Goal: Task Accomplishment & Management: Use online tool/utility

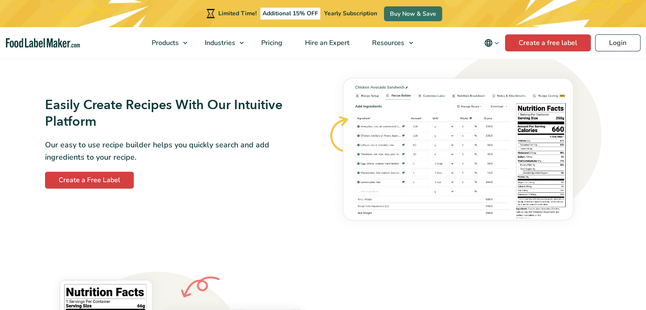
scroll to position [510, 0]
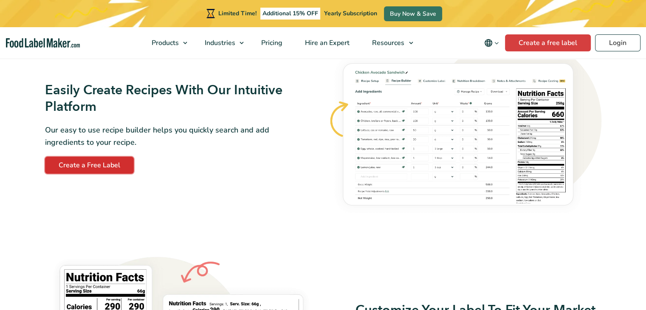
click at [57, 166] on link "Create a Free Label" at bounding box center [89, 165] width 89 height 17
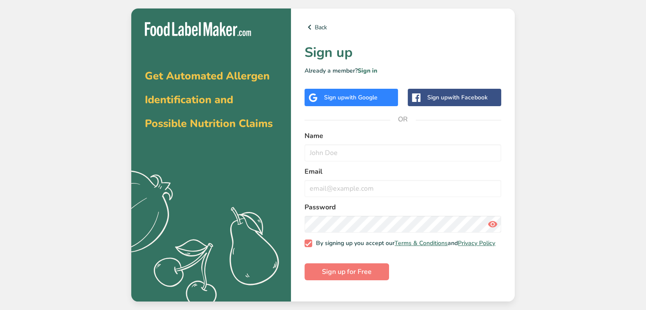
click at [337, 91] on div "Sign up with Google" at bounding box center [352, 97] width 94 height 17
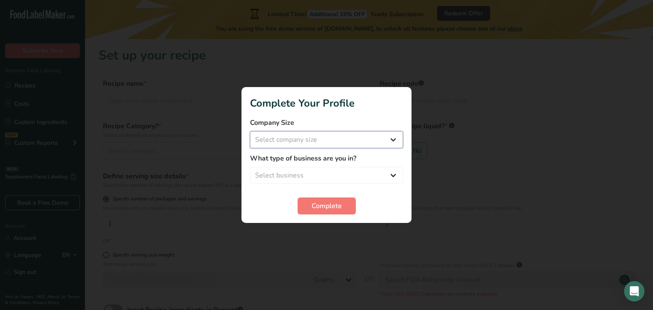
click at [297, 136] on select "Select company size" at bounding box center [326, 139] width 153 height 17
click at [285, 144] on select "Select company size" at bounding box center [326, 139] width 153 height 17
click at [394, 140] on select "Select company size Fewer than 10 Employees 10 to 50 Employees 51 to 500 Employ…" at bounding box center [326, 139] width 153 height 17
select select "2"
click at [250, 131] on select "Select company size Fewer than 10 Employees 10 to 50 Employees 51 to 500 Employ…" at bounding box center [326, 139] width 153 height 17
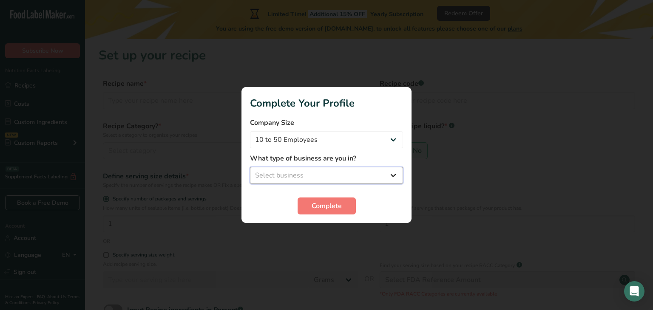
click at [307, 173] on select "Select business Packaged Food Manufacturer Restaurant & Cafe Bakery Meal Plans …" at bounding box center [326, 175] width 153 height 17
select select "8"
click at [250, 167] on select "Select business Packaged Food Manufacturer Restaurant & Cafe Bakery Meal Plans …" at bounding box center [326, 175] width 153 height 17
click at [304, 206] on button "Complete" at bounding box center [327, 206] width 58 height 17
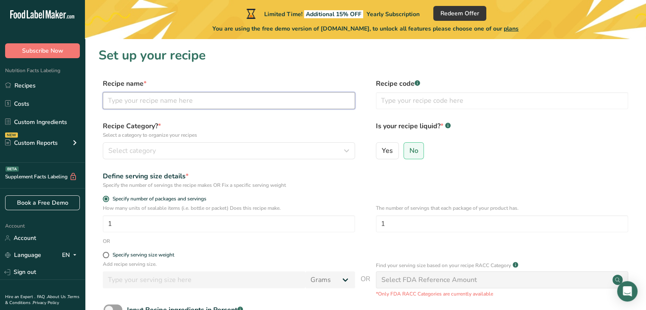
click at [130, 95] on input "text" at bounding box center [229, 100] width 252 height 17
type input "PBJ"
click at [168, 148] on div "Select category" at bounding box center [226, 151] width 236 height 10
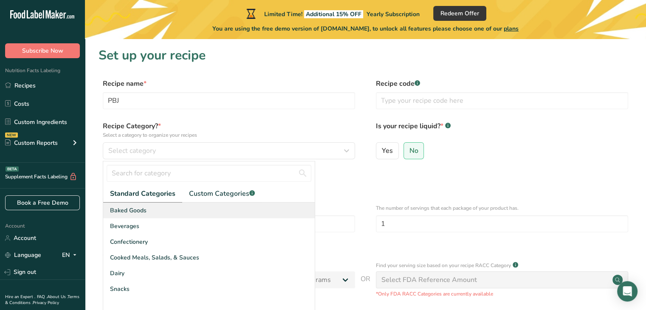
click at [143, 209] on span "Baked Goods" at bounding box center [128, 210] width 37 height 9
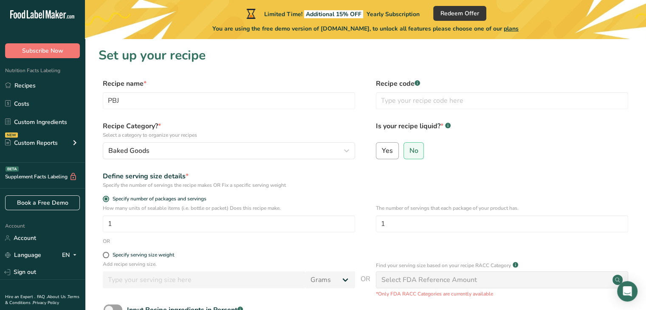
click at [381, 152] on input "Yes" at bounding box center [380, 151] width 6 height 6
radio input "true"
radio input "false"
select select "22"
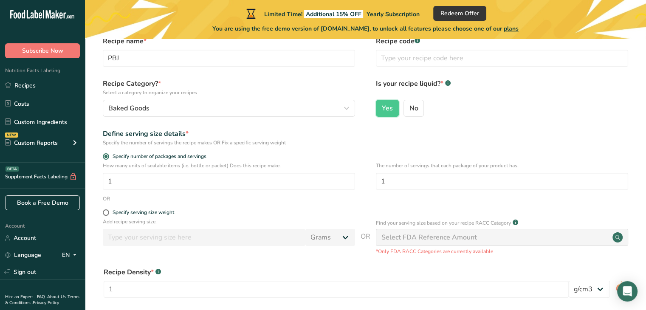
scroll to position [128, 0]
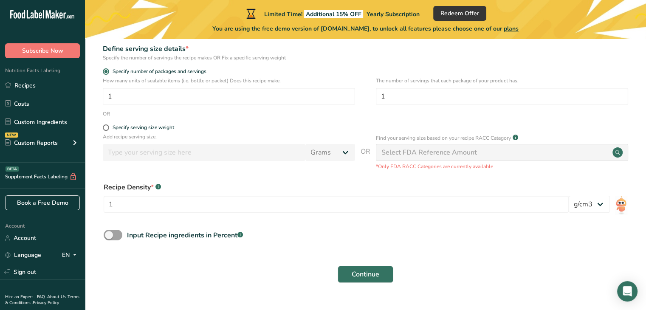
click at [346, 178] on div "Recipe Density * .a-a{fill:#347362;}.b-a{fill:#fff;} 1 lb/ft3 g/cm3" at bounding box center [366, 200] width 534 height 46
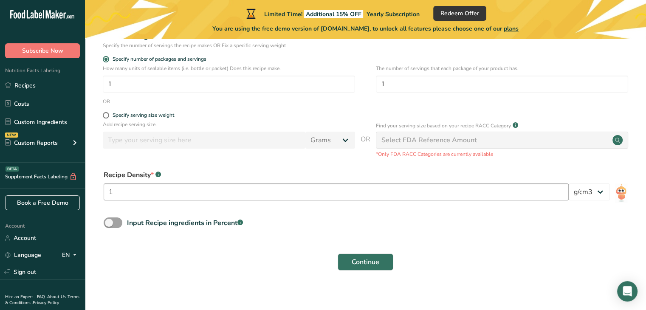
scroll to position [147, 0]
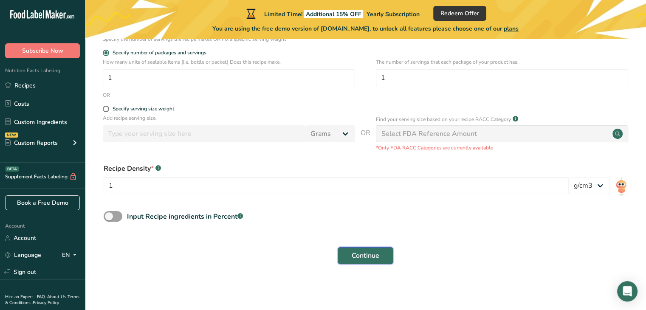
click at [366, 251] on span "Continue" at bounding box center [366, 256] width 28 height 10
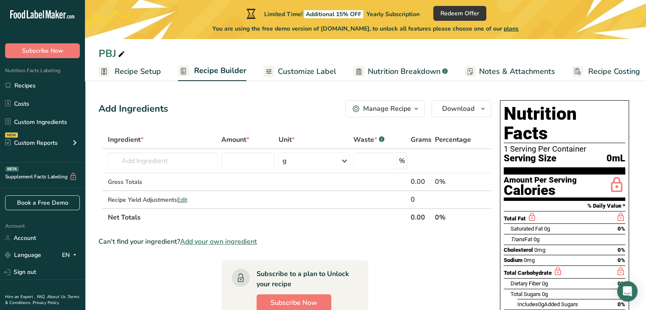
scroll to position [43, 0]
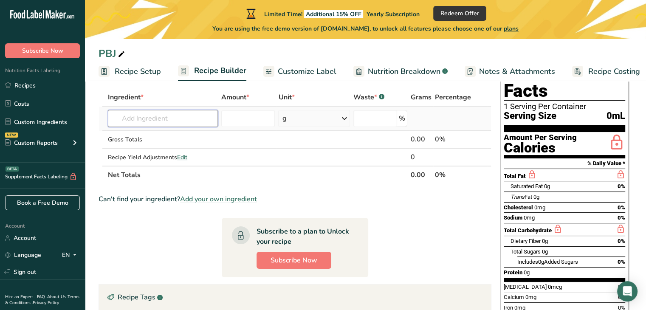
click at [206, 121] on input "text" at bounding box center [163, 118] width 110 height 17
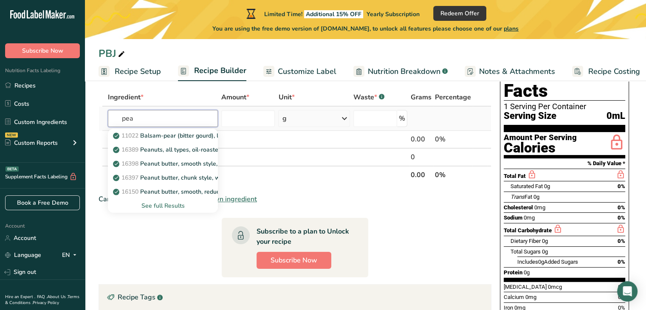
type input "pea"
click at [156, 204] on div "See full Results" at bounding box center [163, 205] width 96 height 9
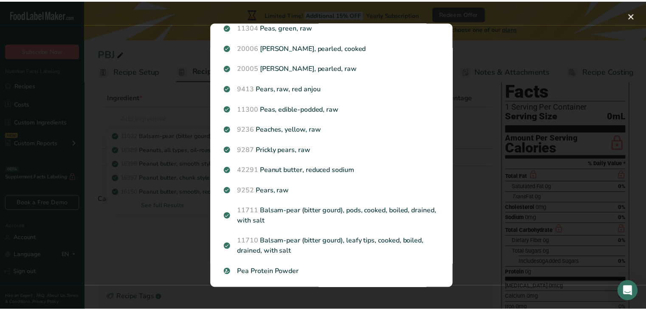
scroll to position [213, 0]
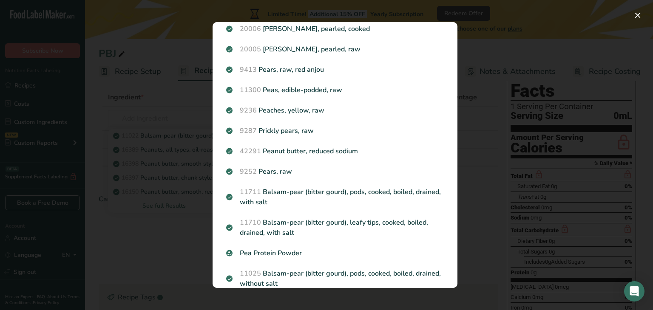
click at [141, 247] on div "Search results modal" at bounding box center [326, 155] width 653 height 310
